Goal: Information Seeking & Learning: Learn about a topic

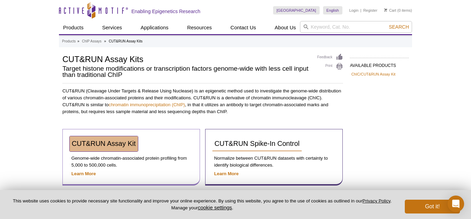
click at [113, 146] on span "CUT&RUN Assay Kit" at bounding box center [104, 144] width 64 height 8
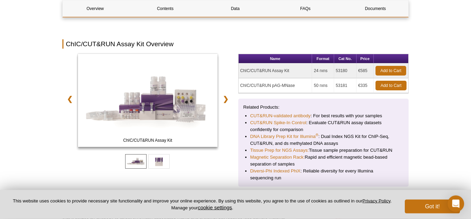
scroll to position [92, 0]
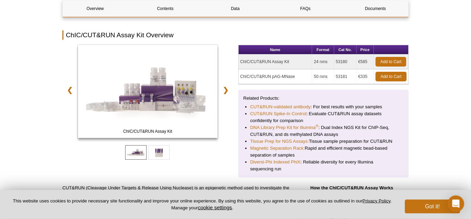
drag, startPoint x: 291, startPoint y: 59, endPoint x: 255, endPoint y: 42, distance: 40.1
click at [237, 56] on div "ChIC/CUT&RUN Assay Kit ChIC/CUT&RUN pAG-MNase ❮ ❯ Name Format Cat No. Price ChI…" at bounding box center [235, 111] width 346 height 133
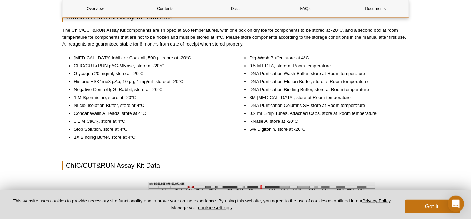
scroll to position [772, 0]
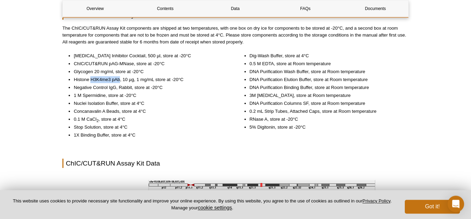
drag, startPoint x: 92, startPoint y: 83, endPoint x: 119, endPoint y: 79, distance: 27.5
click at [119, 79] on li "Histone H3K4me3 pAb, 10 µg, 1 mg/mL store at -20°C" at bounding box center [150, 79] width 152 height 7
drag, startPoint x: 89, startPoint y: 80, endPoint x: 126, endPoint y: 90, distance: 37.8
click at [126, 90] on ul "Protease Inhibitor Cocktail, 500 µl, store at -20°C ChIC/CUT&RUN pAG-MNase, sto…" at bounding box center [144, 95] width 164 height 86
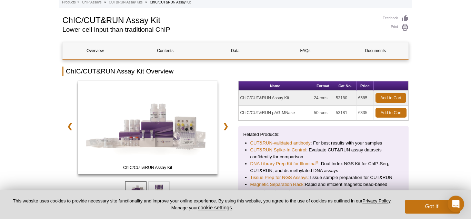
scroll to position [60, 0]
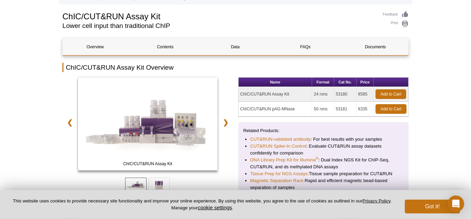
drag, startPoint x: 328, startPoint y: 95, endPoint x: 310, endPoint y: 96, distance: 18.0
click at [310, 96] on tr "ChIC/CUT&RUN Assay Kit 24 rxns 53180 €585 Add to Cart" at bounding box center [324, 94] width 170 height 15
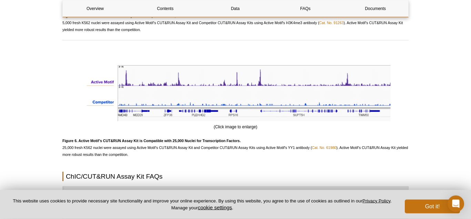
scroll to position [1873, 0]
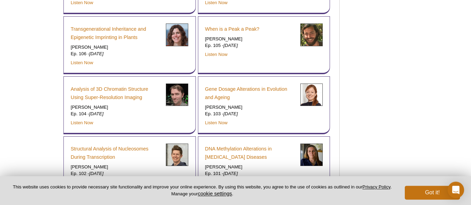
scroll to position [1839, 0]
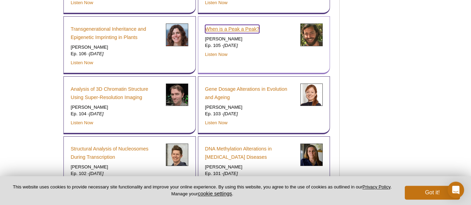
click at [240, 25] on link "When is a Peak a Peak?" at bounding box center [232, 29] width 54 height 8
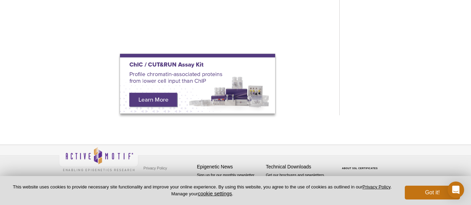
scroll to position [179, 0]
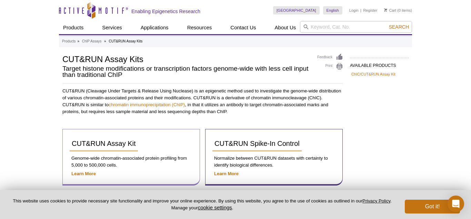
click at [87, 179] on div "CUT&RUN Assay Kit Genome-wide chromatin-associated protein profiling from 5,000…" at bounding box center [131, 157] width 138 height 57
click at [86, 172] on strong "Learn More" at bounding box center [83, 173] width 24 height 5
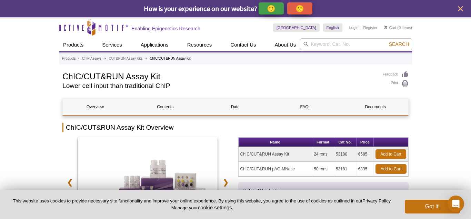
drag, startPoint x: 314, startPoint y: 155, endPoint x: 331, endPoint y: 154, distance: 17.3
click at [331, 154] on td "24 rxns" at bounding box center [323, 154] width 22 height 15
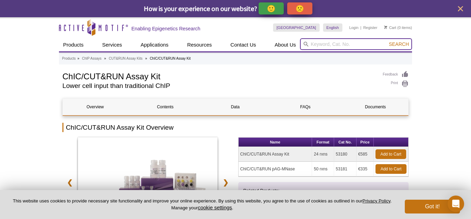
click at [344, 46] on input "search" at bounding box center [356, 44] width 112 height 12
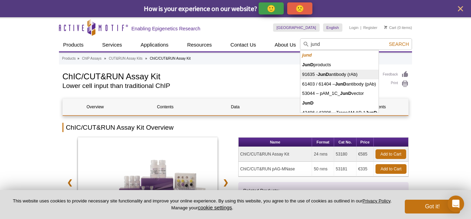
click at [364, 71] on li "91635 - JunD antibody (rAb)" at bounding box center [339, 75] width 78 height 10
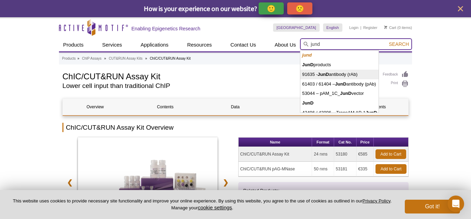
type input "91635 - JunD antibody (rAb)"
